Goal: Information Seeking & Learning: Learn about a topic

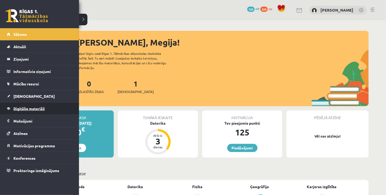
click at [26, 111] on link "Digitālie materiāli" at bounding box center [40, 108] width 66 height 12
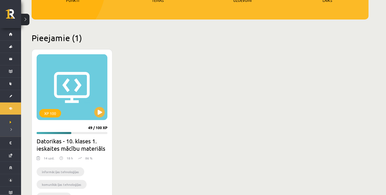
scroll to position [105, 0]
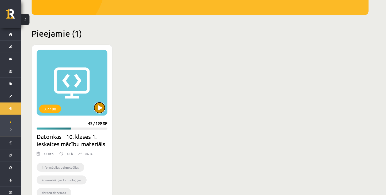
click at [103, 106] on button at bounding box center [99, 107] width 11 height 11
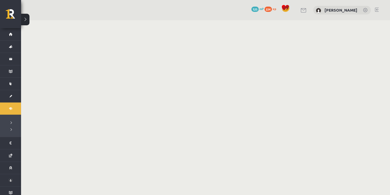
click at [286, 64] on body "0 Dāvanas 125 mP 224 xp [PERSON_NAME] Sākums Aktuāli Kā mācīties eSKOLĀ Kontakt…" at bounding box center [195, 97] width 390 height 195
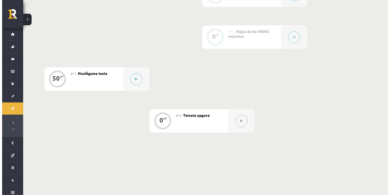
scroll to position [625, 0]
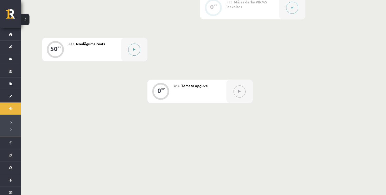
click at [136, 50] on button at bounding box center [134, 49] width 12 height 12
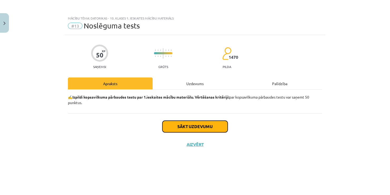
click at [187, 125] on button "Sākt uzdevumu" at bounding box center [194, 126] width 65 height 12
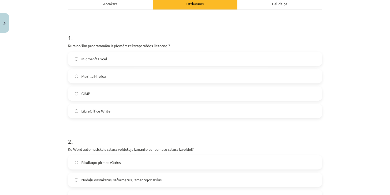
scroll to position [84, 0]
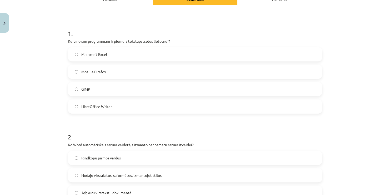
click at [282, 139] on h1 "2 ." at bounding box center [195, 132] width 254 height 16
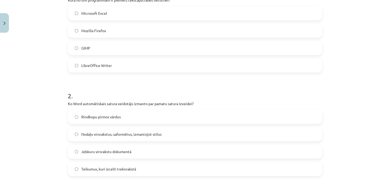
scroll to position [115, 0]
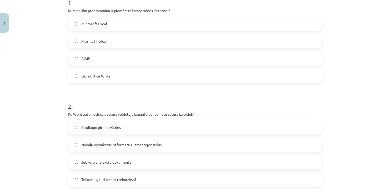
click at [138, 77] on label "LibreOffice Writer" at bounding box center [194, 75] width 253 height 13
click at [127, 146] on span "Nodaļu virsrakstus, saformētus, izmantojot stilus" at bounding box center [121, 145] width 80 height 6
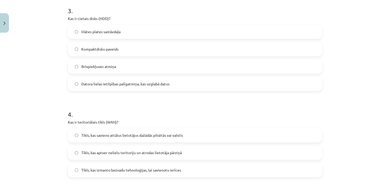
scroll to position [318, 0]
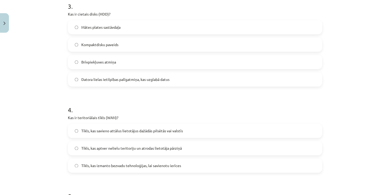
click at [151, 78] on span "Datora lielas ietilpības palīgatmiņa, kas uzglabā datus" at bounding box center [125, 80] width 88 height 6
click at [142, 131] on span "Tīkls, kas savieno attālus lietotājus dažādās pilsētās vai valstīs" at bounding box center [132, 131] width 102 height 6
click at [169, 150] on span "Tīkls, kas aptver nelielu teritoriju un atrodas lietotāja pārziņā" at bounding box center [131, 148] width 100 height 6
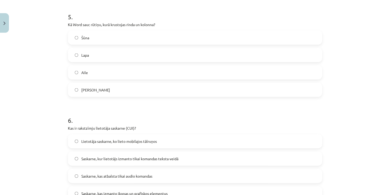
scroll to position [507, 0]
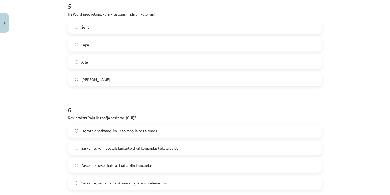
click at [113, 25] on label "Šūna" at bounding box center [194, 27] width 253 height 13
click at [131, 150] on span "Saskarne, kur lietotājs izmanto tikai komandas teksta veidā" at bounding box center [129, 148] width 97 height 6
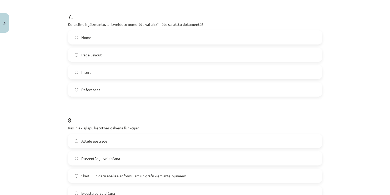
scroll to position [714, 0]
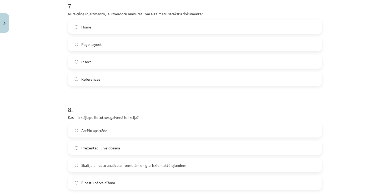
click at [194, 24] on label "Home" at bounding box center [194, 26] width 253 height 13
click at [119, 163] on span "Skaitļu un datu analīze ar formulām un grafiskiem attēlojumiem" at bounding box center [133, 165] width 105 height 6
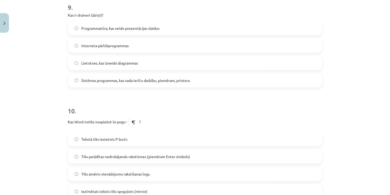
scroll to position [925, 0]
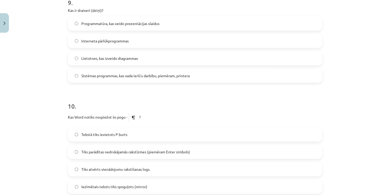
click at [196, 71] on label "Sistēmas programmas, kas vada ierīču darbību, piemēram, printera" at bounding box center [194, 75] width 253 height 13
click at [122, 145] on label "Tiks parādītas nedrukājamās rakstīzmes (piemēram Enter simbols)" at bounding box center [194, 151] width 253 height 13
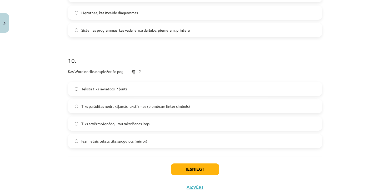
scroll to position [984, 0]
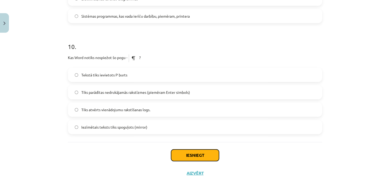
click at [207, 152] on button "Iesniegt" at bounding box center [195, 155] width 48 height 12
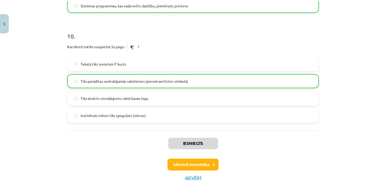
scroll to position [1001, 0]
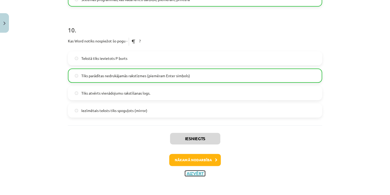
click at [195, 171] on button "Aizvērt" at bounding box center [195, 172] width 20 height 5
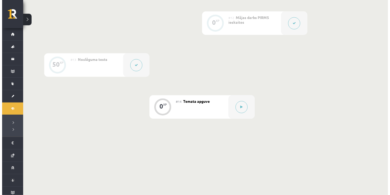
scroll to position [625, 0]
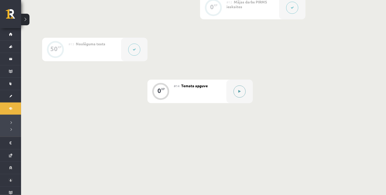
click at [240, 93] on button at bounding box center [239, 91] width 12 height 12
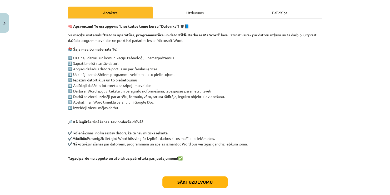
scroll to position [74, 0]
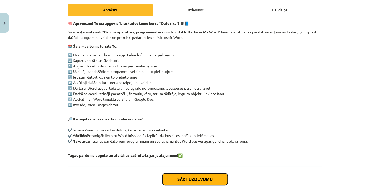
click at [185, 174] on button "Sākt uzdevumu" at bounding box center [194, 179] width 65 height 12
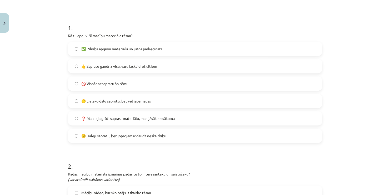
scroll to position [99, 0]
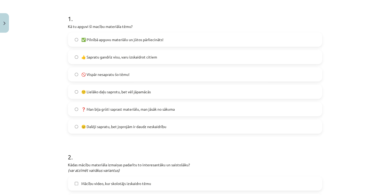
click at [146, 34] on label "✅ Pilnībā apguvu materiālu un jūtos pārliecināts!" at bounding box center [194, 39] width 253 height 13
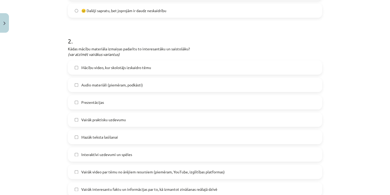
scroll to position [225, 0]
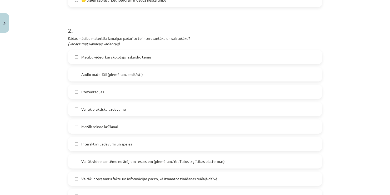
click at [143, 54] on span "Mācību video, kur skolotājs izskaidro tēmu" at bounding box center [116, 57] width 70 height 6
click at [91, 124] on span "Mazāk teksta lasīšanai" at bounding box center [99, 127] width 37 height 6
click at [167, 160] on span "Vairāk video par tēmu no ārējiem resursiem (piemēram, YouTube, izglītības platf…" at bounding box center [152, 161] width 143 height 6
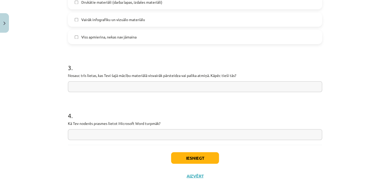
scroll to position [421, 0]
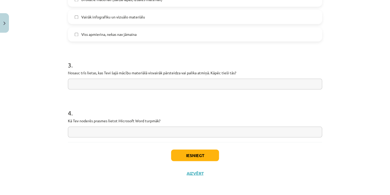
click at [107, 134] on input "text" at bounding box center [195, 131] width 254 height 11
click at [122, 127] on input "text" at bounding box center [195, 131] width 254 height 11
click at [121, 135] on input "text" at bounding box center [195, 131] width 254 height 11
click at [118, 135] on input "text" at bounding box center [195, 131] width 254 height 11
paste input "**********"
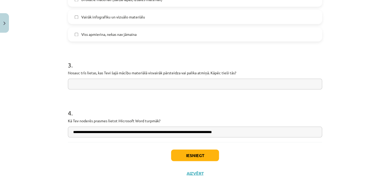
type input "**********"
click at [244, 81] on input "text" at bounding box center [195, 83] width 254 height 11
click at [92, 83] on input "text" at bounding box center [195, 83] width 254 height 11
click at [92, 85] on input "text" at bounding box center [195, 83] width 254 height 11
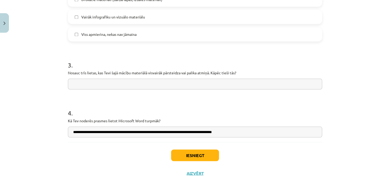
paste input "**********"
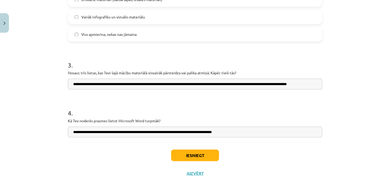
scroll to position [0, 16]
click at [212, 85] on input "**********" at bounding box center [195, 83] width 254 height 11
type input "**********"
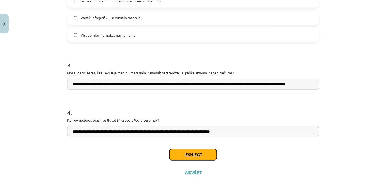
scroll to position [0, 0]
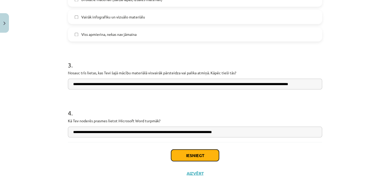
click at [204, 157] on button "Iesniegt" at bounding box center [195, 155] width 48 height 12
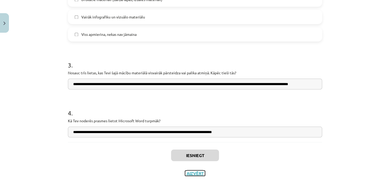
click at [194, 173] on button "Aizvērt" at bounding box center [195, 172] width 20 height 5
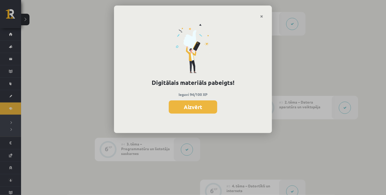
scroll to position [130, 0]
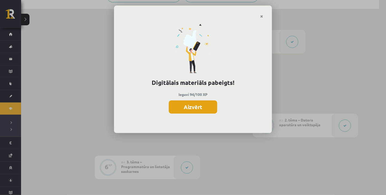
click at [193, 110] on button "Aizvērt" at bounding box center [193, 106] width 48 height 13
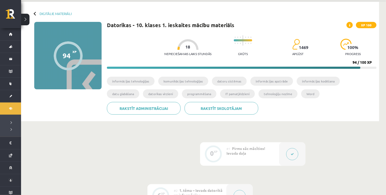
scroll to position [15, 0]
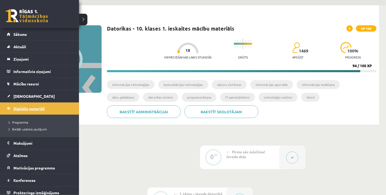
click at [28, 107] on span "Digitālie materiāli" at bounding box center [28, 108] width 31 height 5
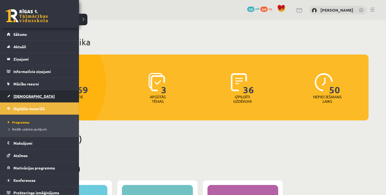
click at [36, 99] on link "[DEMOGRAPHIC_DATA]" at bounding box center [40, 96] width 66 height 12
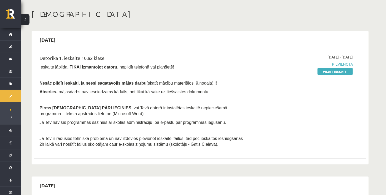
scroll to position [32, 0]
